Goal: Task Accomplishment & Management: Manage account settings

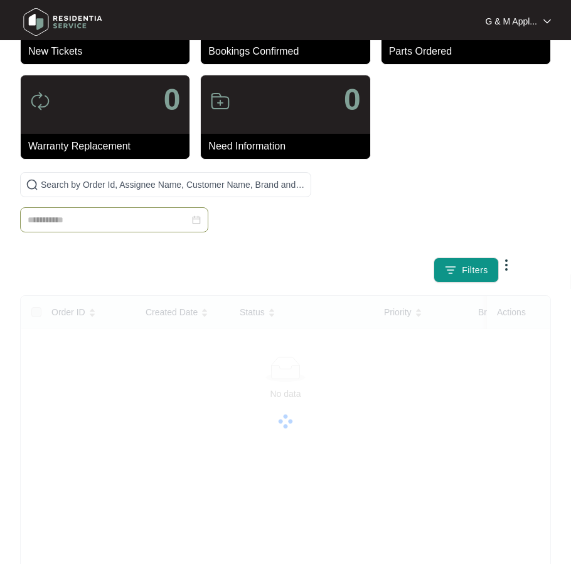
scroll to position [75, 0]
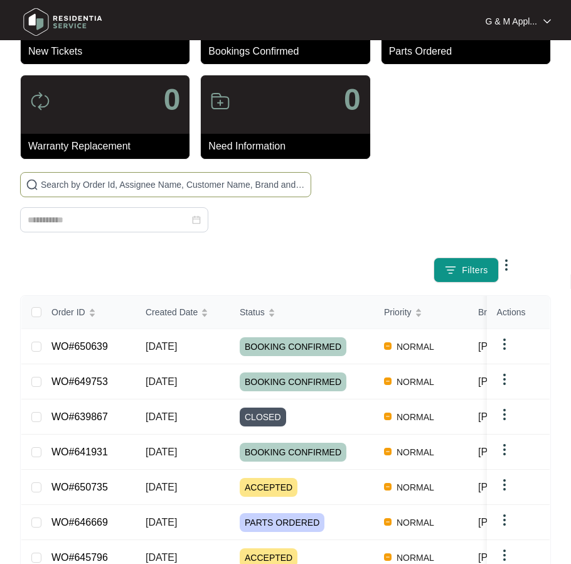
click at [133, 176] on span at bounding box center [165, 184] width 291 height 25
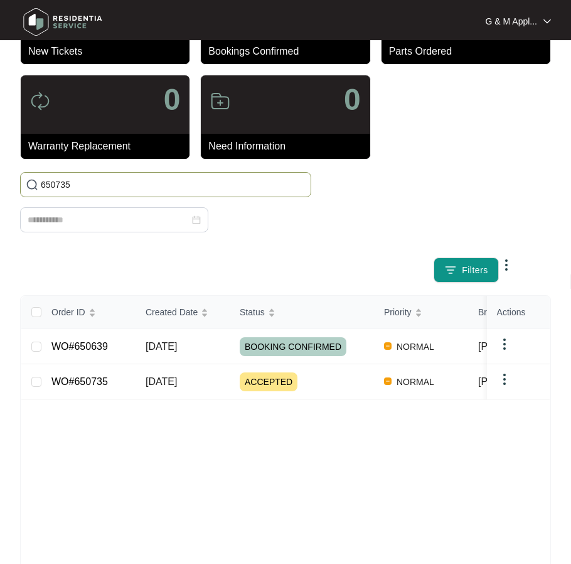
type input "650735"
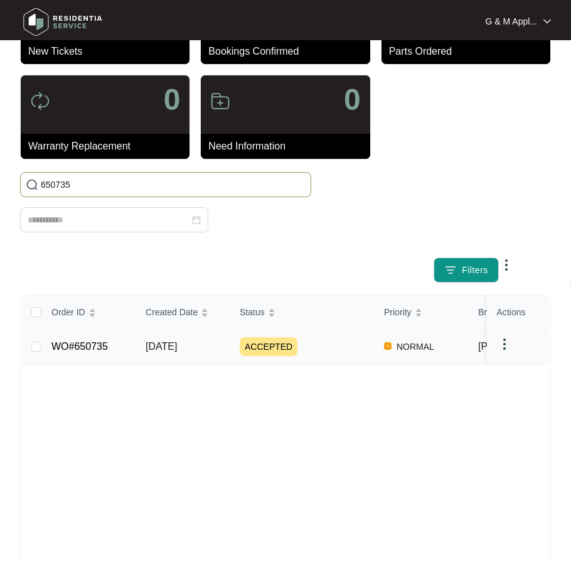
click at [90, 337] on td "WO#650735" at bounding box center [88, 346] width 94 height 35
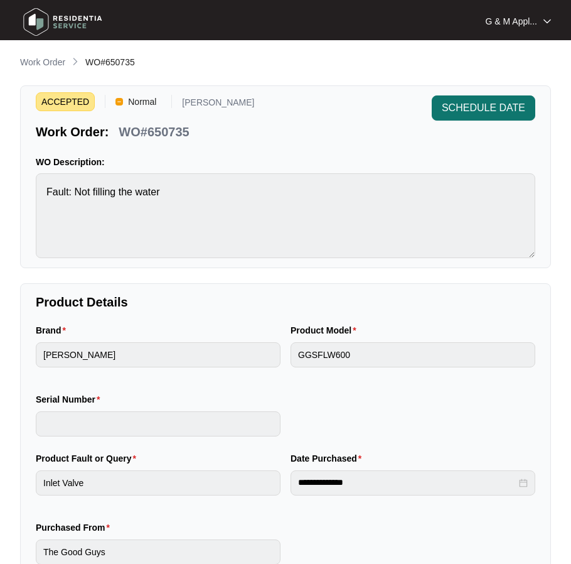
click at [503, 112] on span "SCHEDULE DATE" at bounding box center [484, 107] width 84 height 15
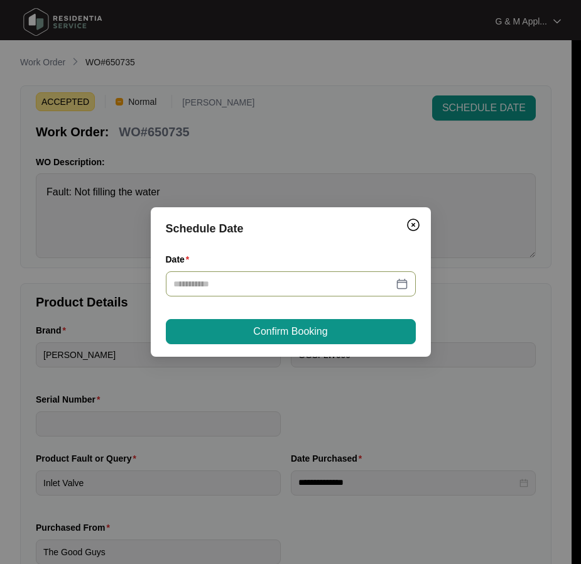
click at [406, 282] on div at bounding box center [290, 284] width 235 height 14
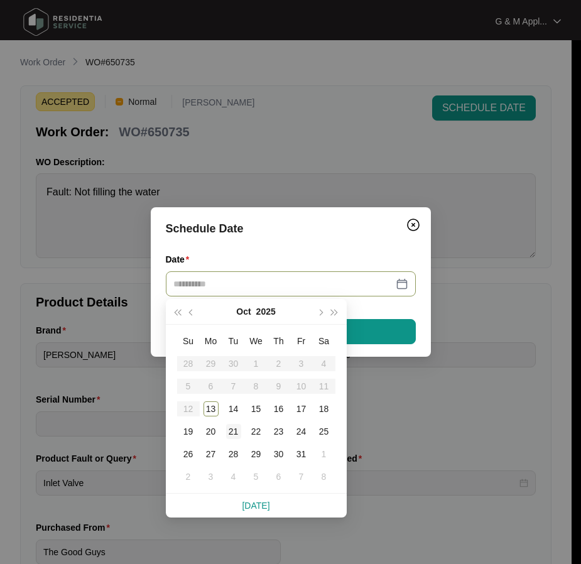
click at [234, 429] on div "21" at bounding box center [233, 431] width 15 height 15
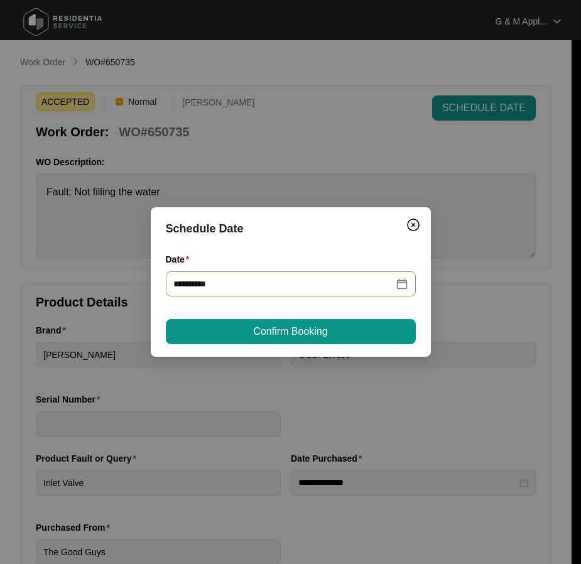
type input "**********"
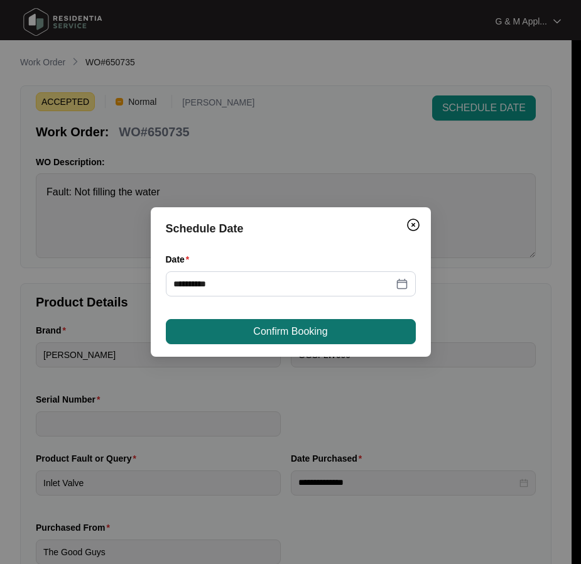
click at [280, 332] on span "Confirm Booking" at bounding box center [290, 331] width 74 height 15
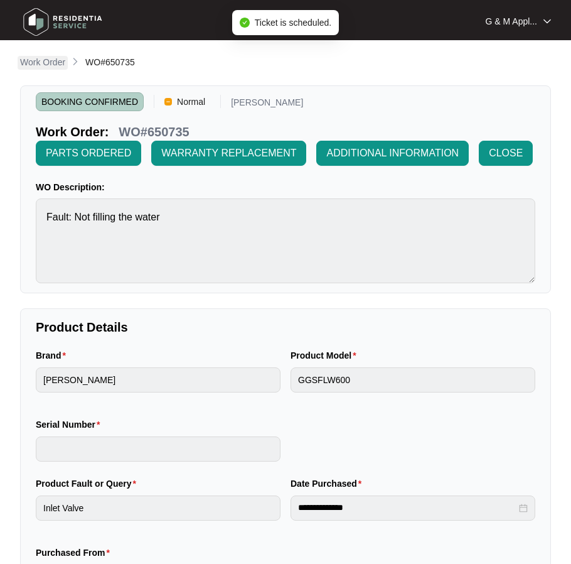
click at [39, 62] on p "Work Order" at bounding box center [42, 62] width 45 height 13
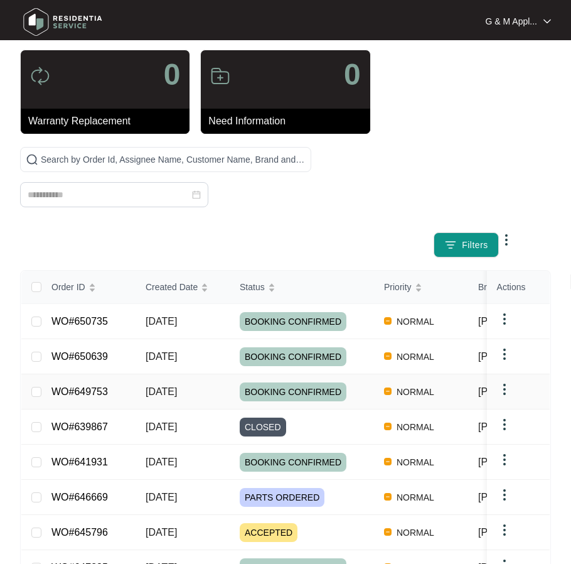
scroll to position [68, 0]
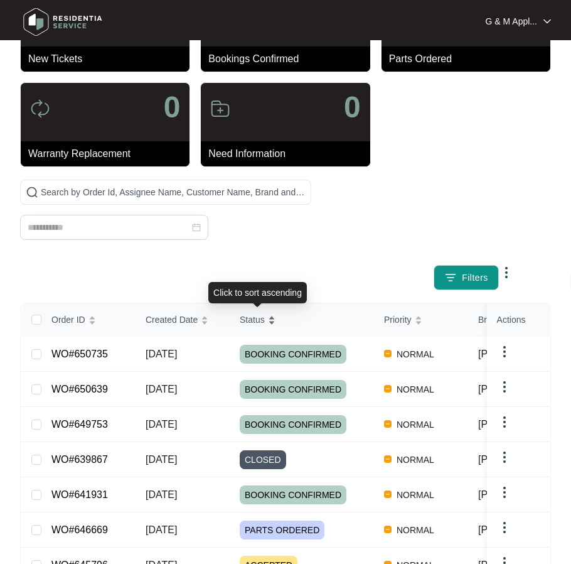
click at [252, 327] on div "Status" at bounding box center [258, 320] width 36 height 18
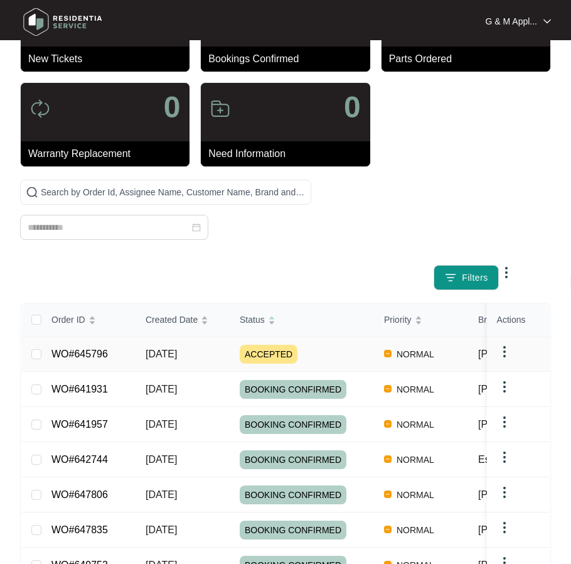
click at [79, 353] on link "WO#645796" at bounding box center [79, 354] width 57 height 11
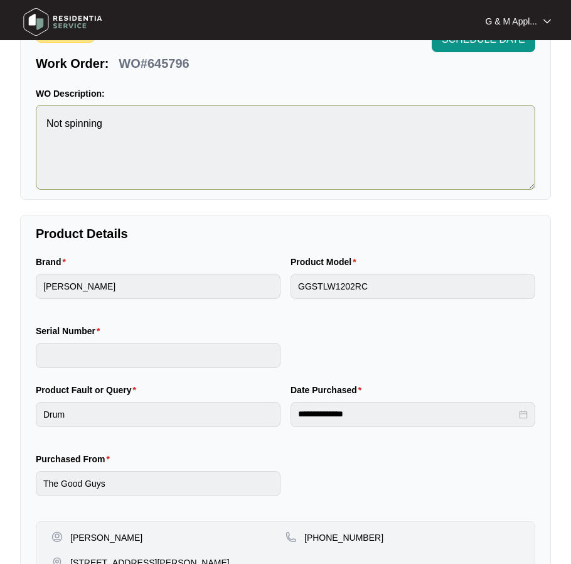
scroll to position [63, 0]
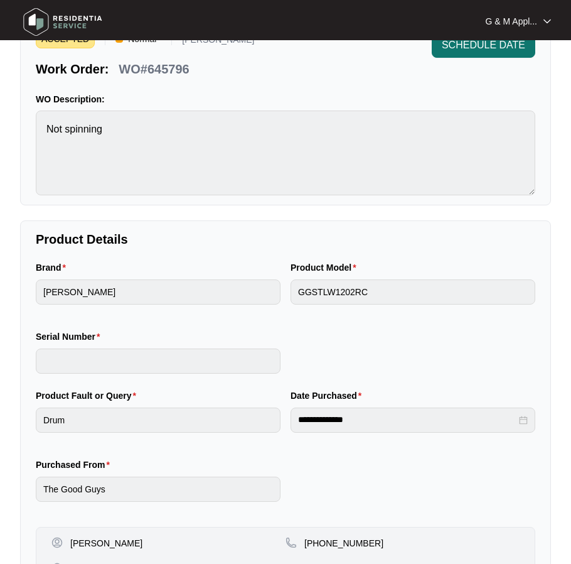
click at [480, 45] on span "SCHEDULE DATE" at bounding box center [484, 45] width 84 height 15
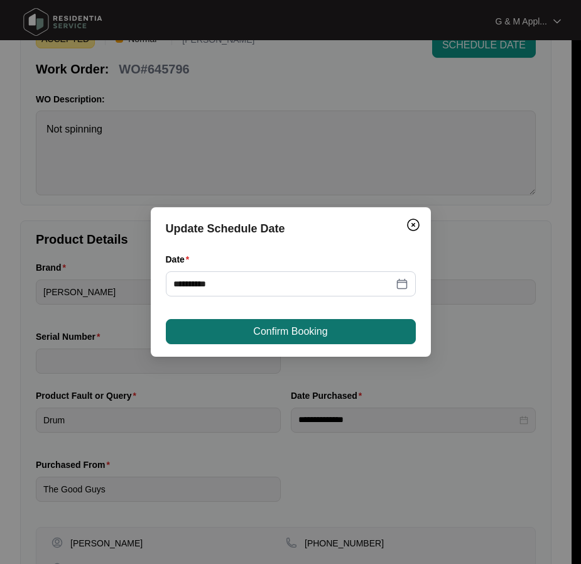
click at [241, 336] on button "Confirm Booking" at bounding box center [291, 331] width 250 height 25
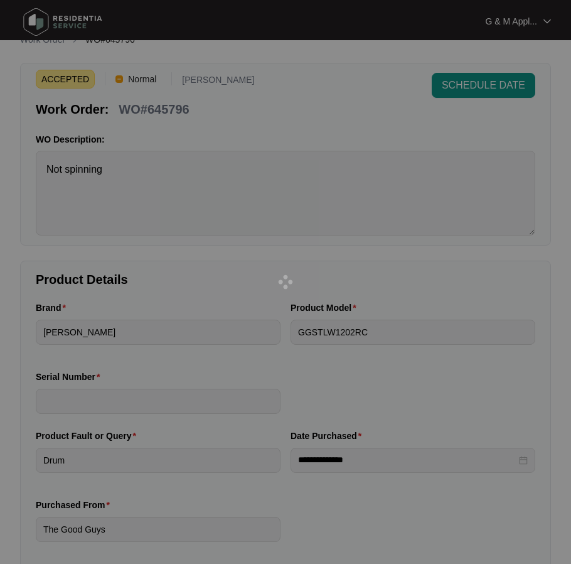
scroll to position [0, 0]
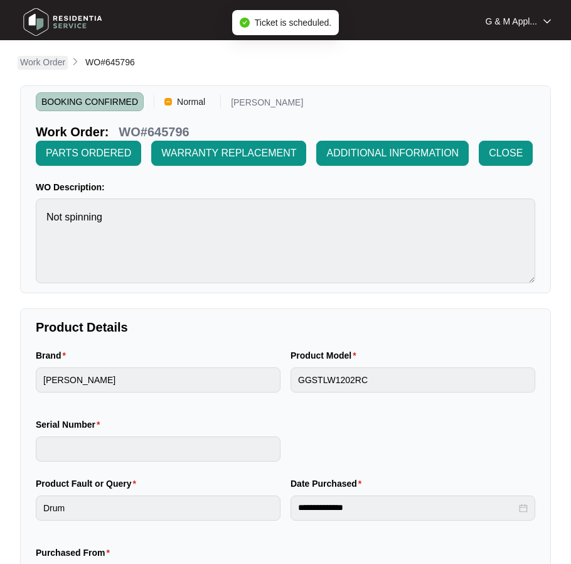
click at [56, 62] on p "Work Order" at bounding box center [42, 62] width 45 height 13
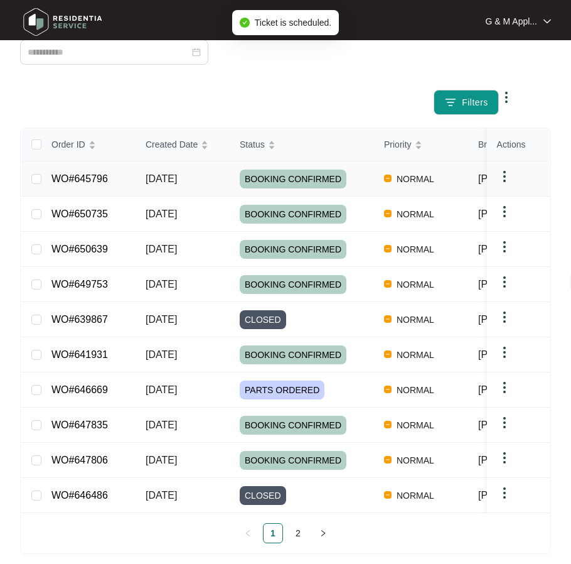
scroll to position [251, 0]
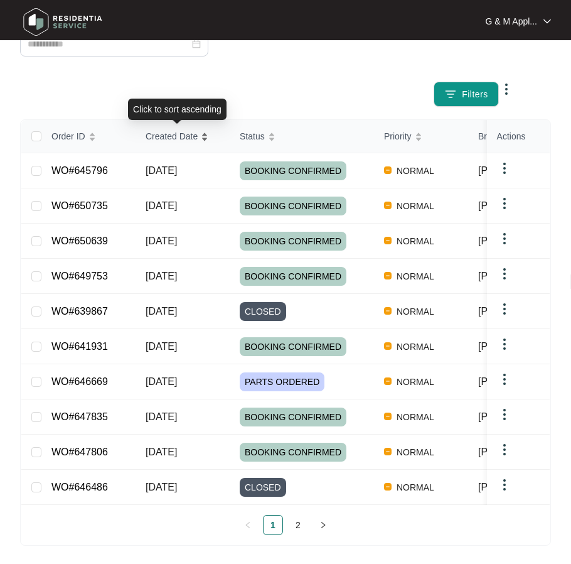
click at [169, 136] on span "Created Date" at bounding box center [172, 136] width 52 height 14
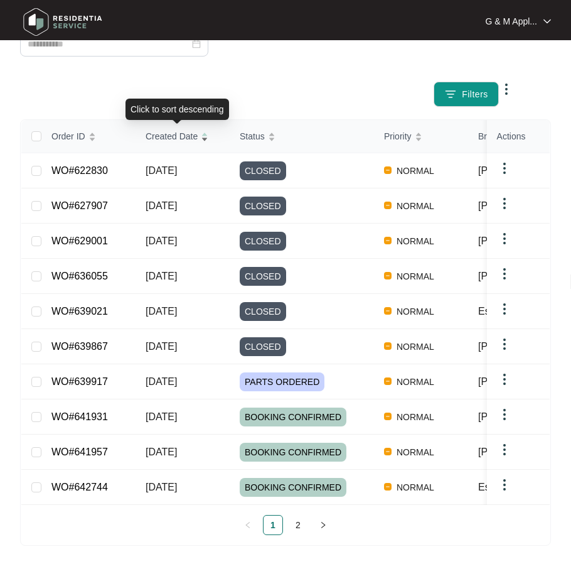
click at [161, 134] on span "Created Date" at bounding box center [172, 136] width 52 height 14
